Goal: Transaction & Acquisition: Purchase product/service

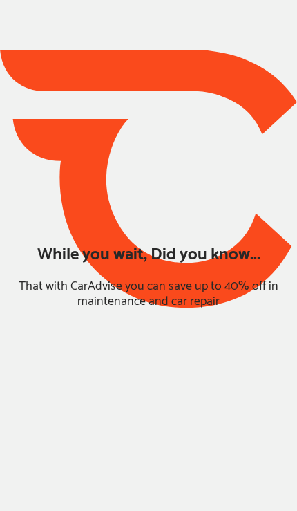
type input "*****"
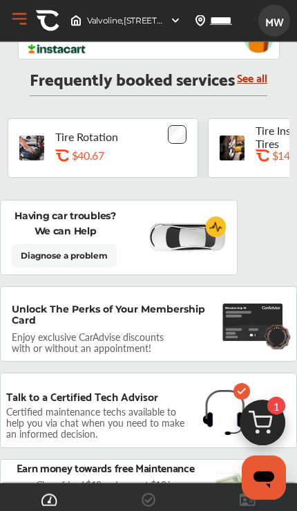
scroll to position [1360, 0]
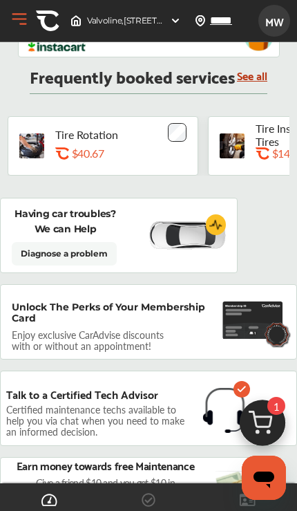
click at [267, 460] on img at bounding box center [262, 426] width 66 height 66
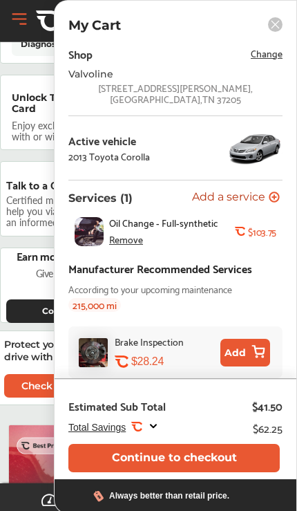
scroll to position [1570, 0]
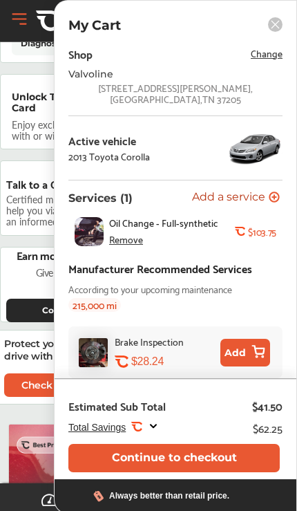
click at [216, 454] on button "Continue to checkout" at bounding box center [173, 458] width 211 height 28
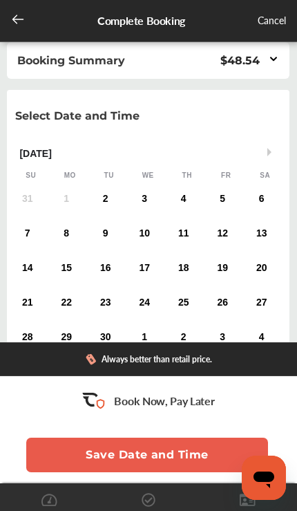
click at [106, 204] on div "2" at bounding box center [106, 199] width 22 height 22
click at [227, 205] on div "5" at bounding box center [222, 199] width 22 height 22
click at [173, 444] on button "Save Date and Time" at bounding box center [147, 455] width 242 height 35
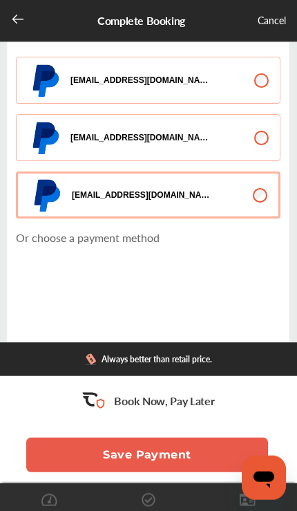
scroll to position [227, 0]
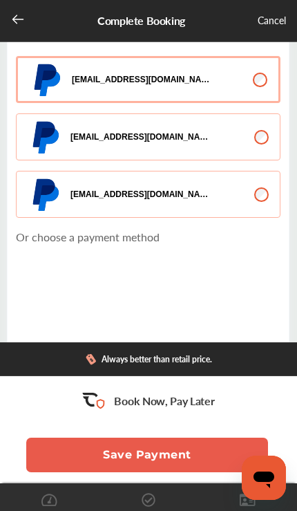
click at [260, 186] on button "[EMAIL_ADDRESS][DOMAIN_NAME]" at bounding box center [148, 194] width 265 height 47
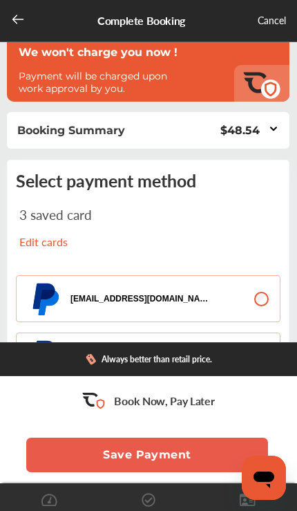
scroll to position [0, 0]
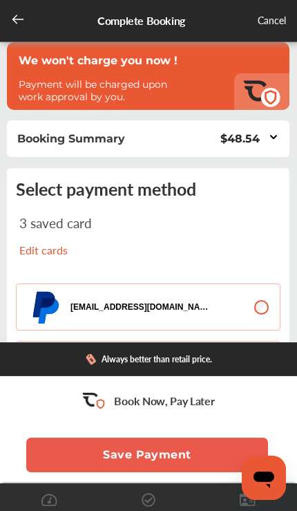
click at [271, 135] on icon at bounding box center [273, 137] width 11 height 12
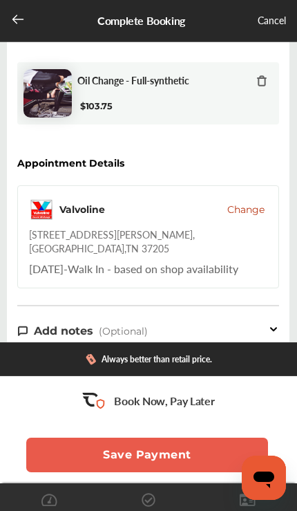
scroll to position [139, 0]
